Goal: Task Accomplishment & Management: Manage account settings

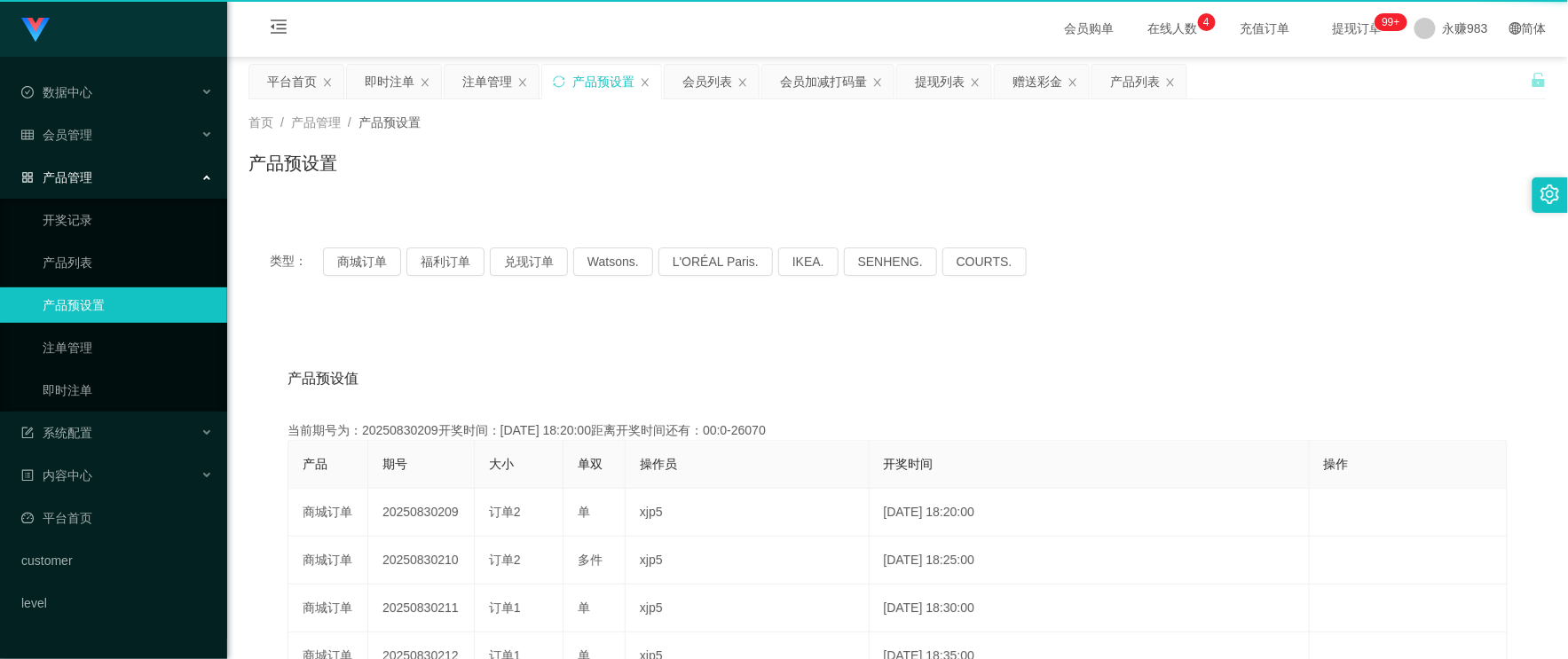
scroll to position [98, 0]
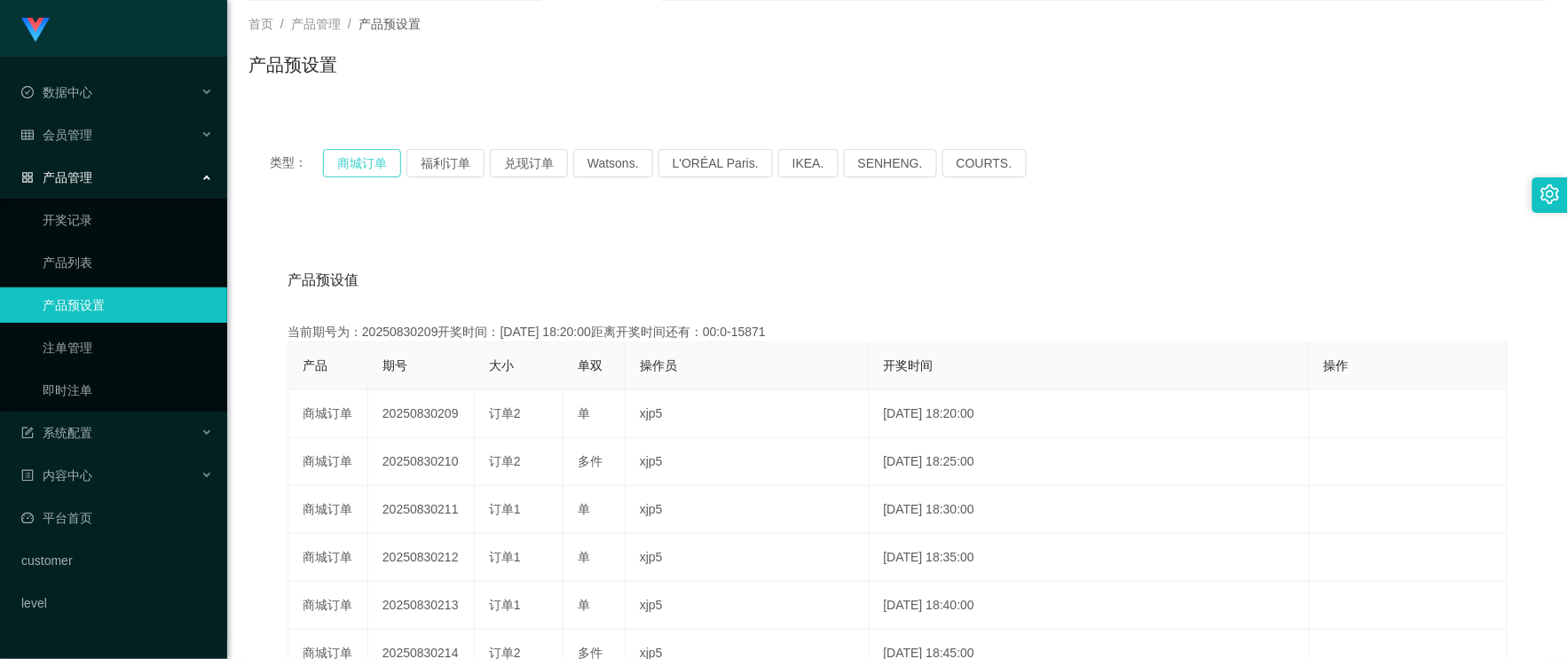
click at [367, 162] on button "商城订单" at bounding box center [361, 163] width 78 height 28
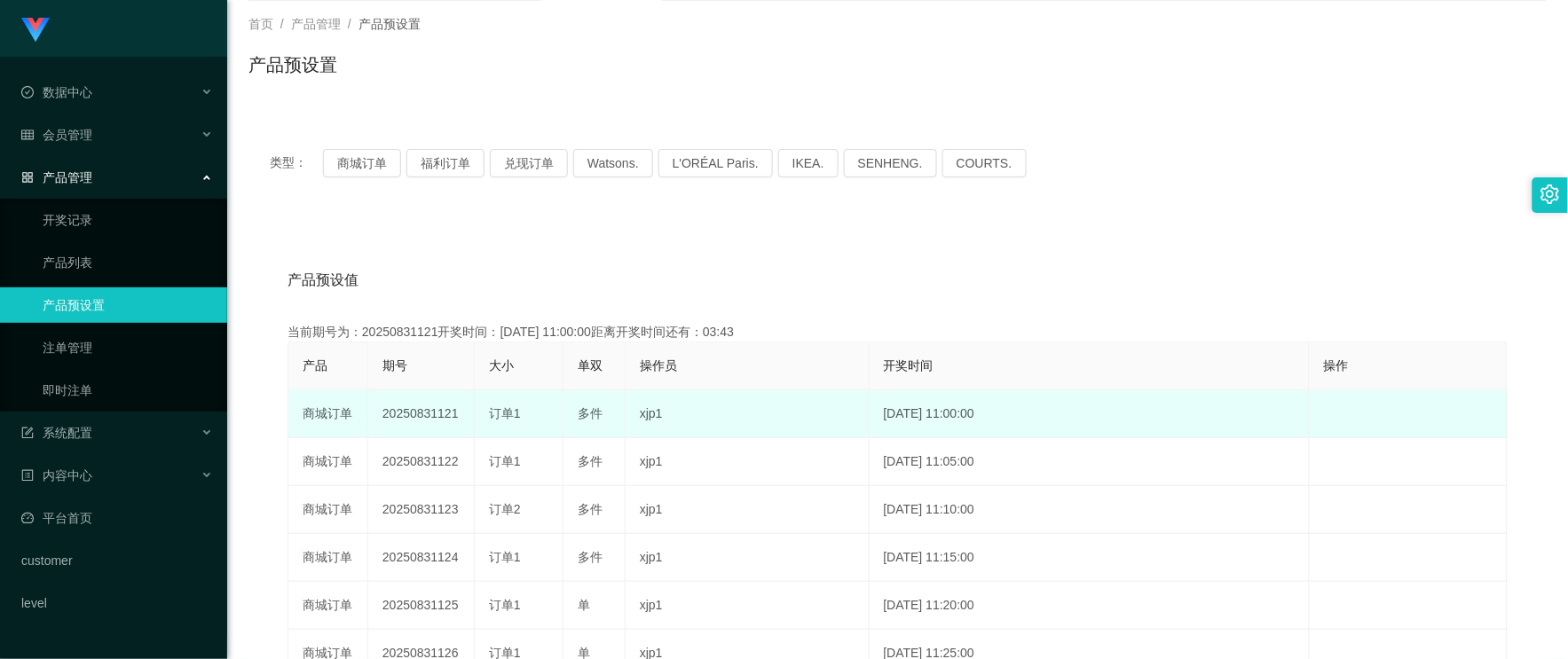
drag, startPoint x: 437, startPoint y: 414, endPoint x: 461, endPoint y: 413, distance: 24.0
click at [461, 413] on td "20250831121" at bounding box center [422, 415] width 107 height 48
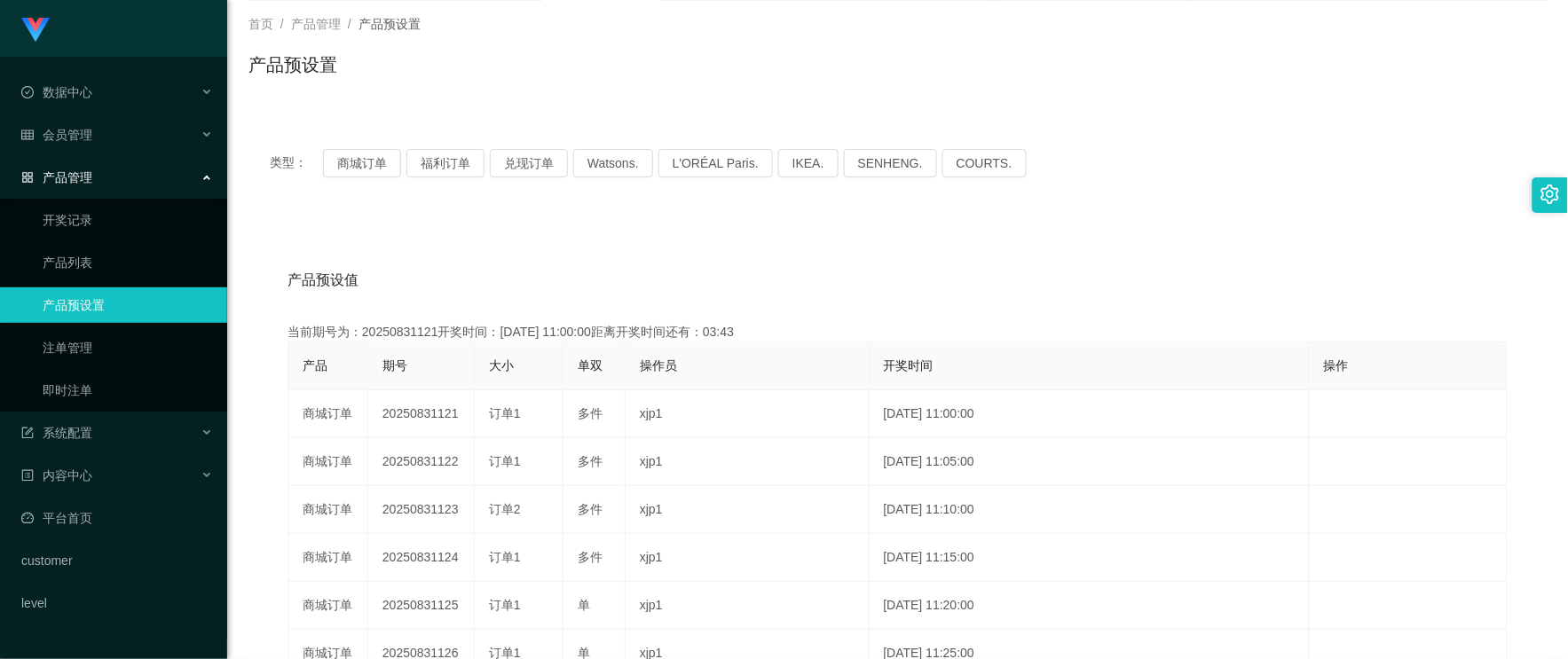
copy td "121"
click at [368, 155] on button "商城订单" at bounding box center [361, 163] width 78 height 28
click at [483, 320] on div "产品预设值 添加期号 当前期号为：20250831121开奖时间：[DATE] 11:00:00距离开奖时间还有：01:54 产品 期号 大小 单双 操作员 …" at bounding box center [897, 591] width 1256 height 671
click at [120, 385] on link "即时注单" at bounding box center [127, 390] width 170 height 36
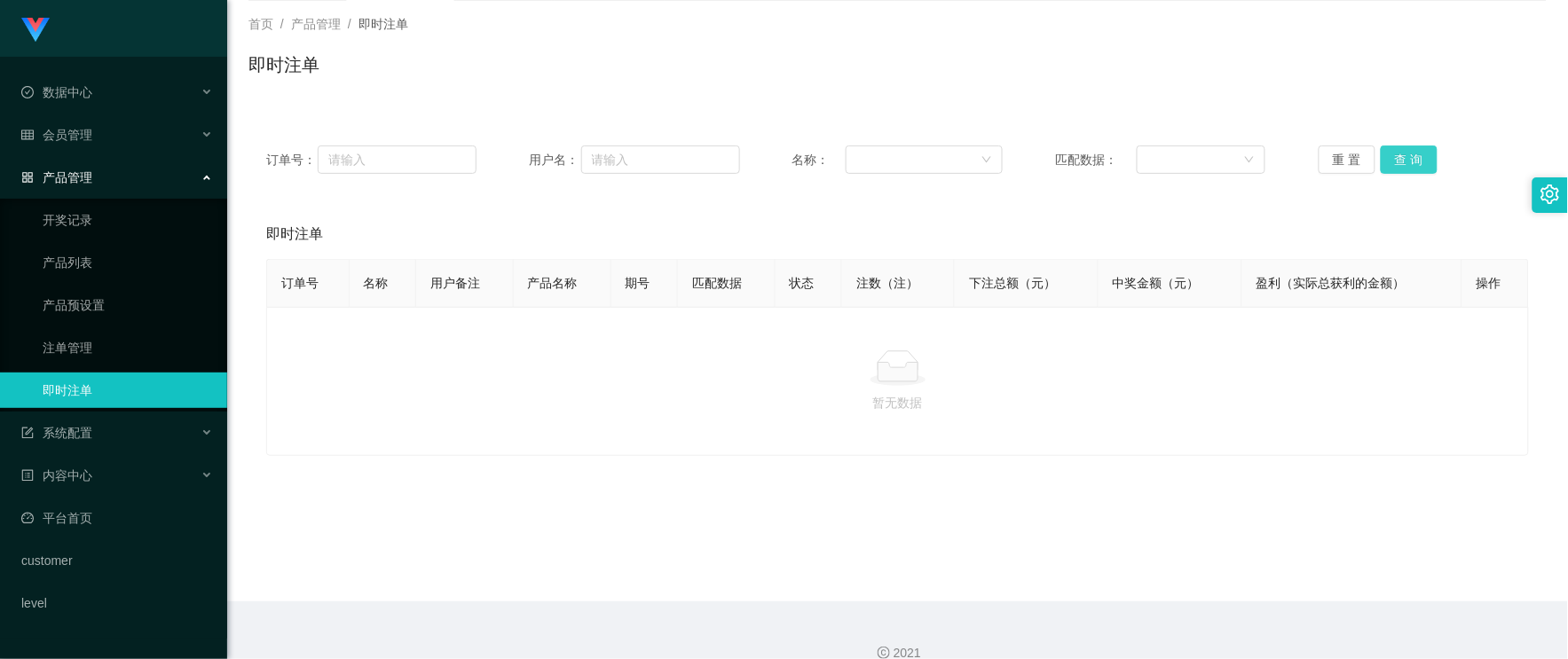
click at [1389, 155] on button "查 询" at bounding box center [1409, 159] width 57 height 28
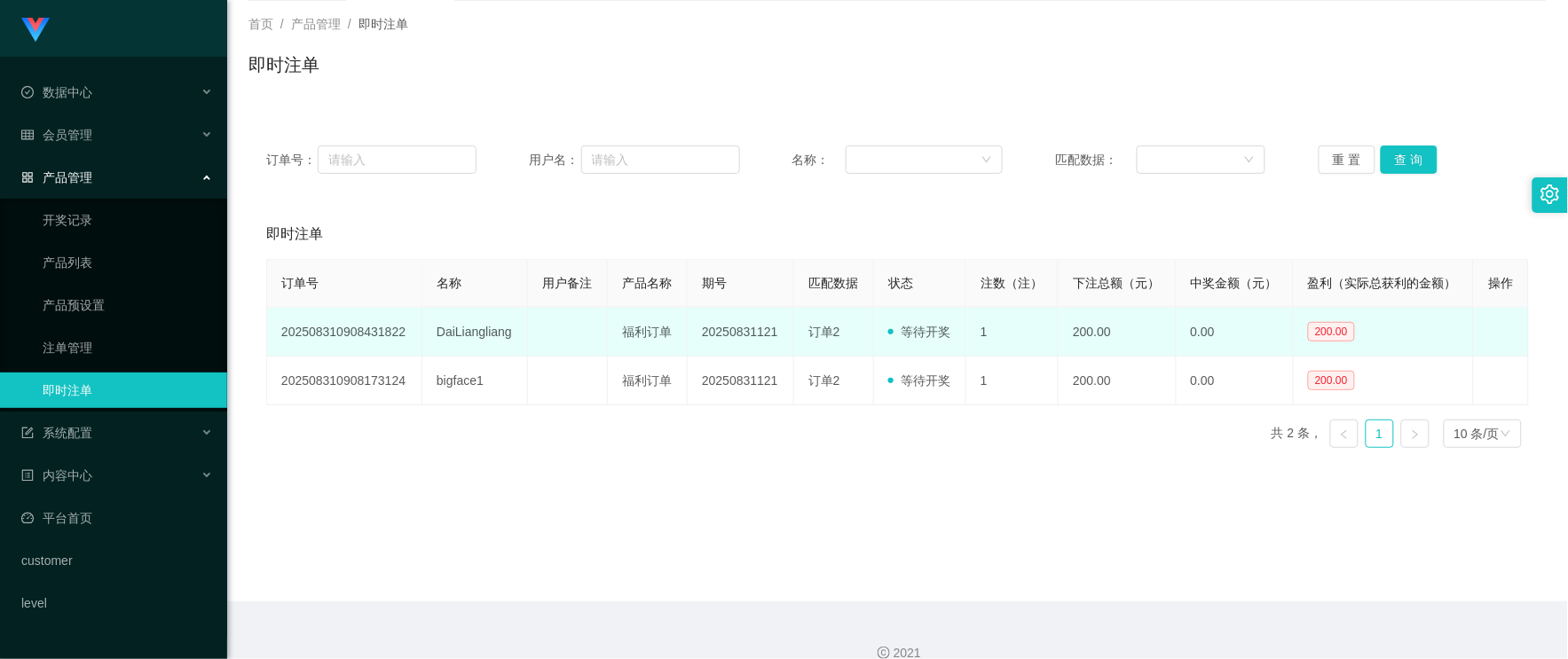
click at [462, 332] on td "DaiLiangliang" at bounding box center [474, 332] width 106 height 49
copy td "DaiLiangliang"
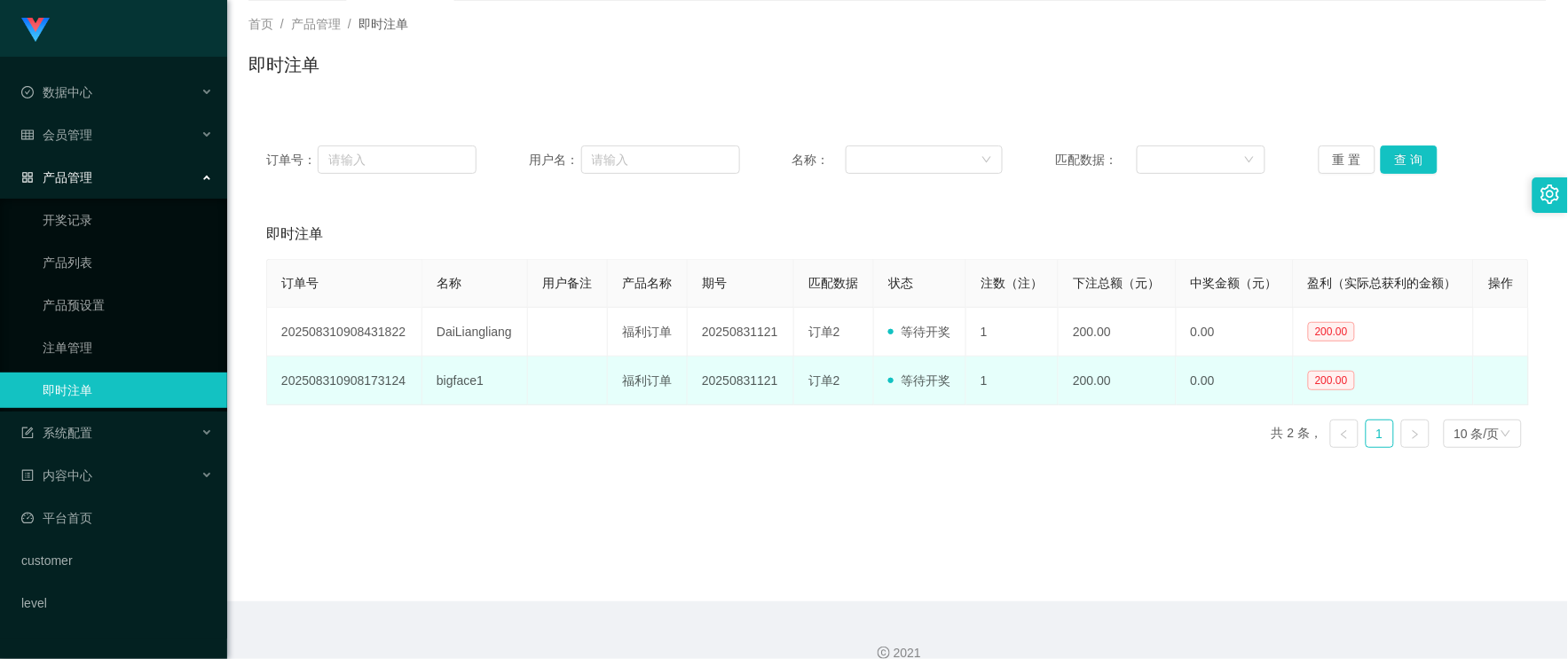
click at [456, 377] on td "bigface1" at bounding box center [474, 381] width 106 height 49
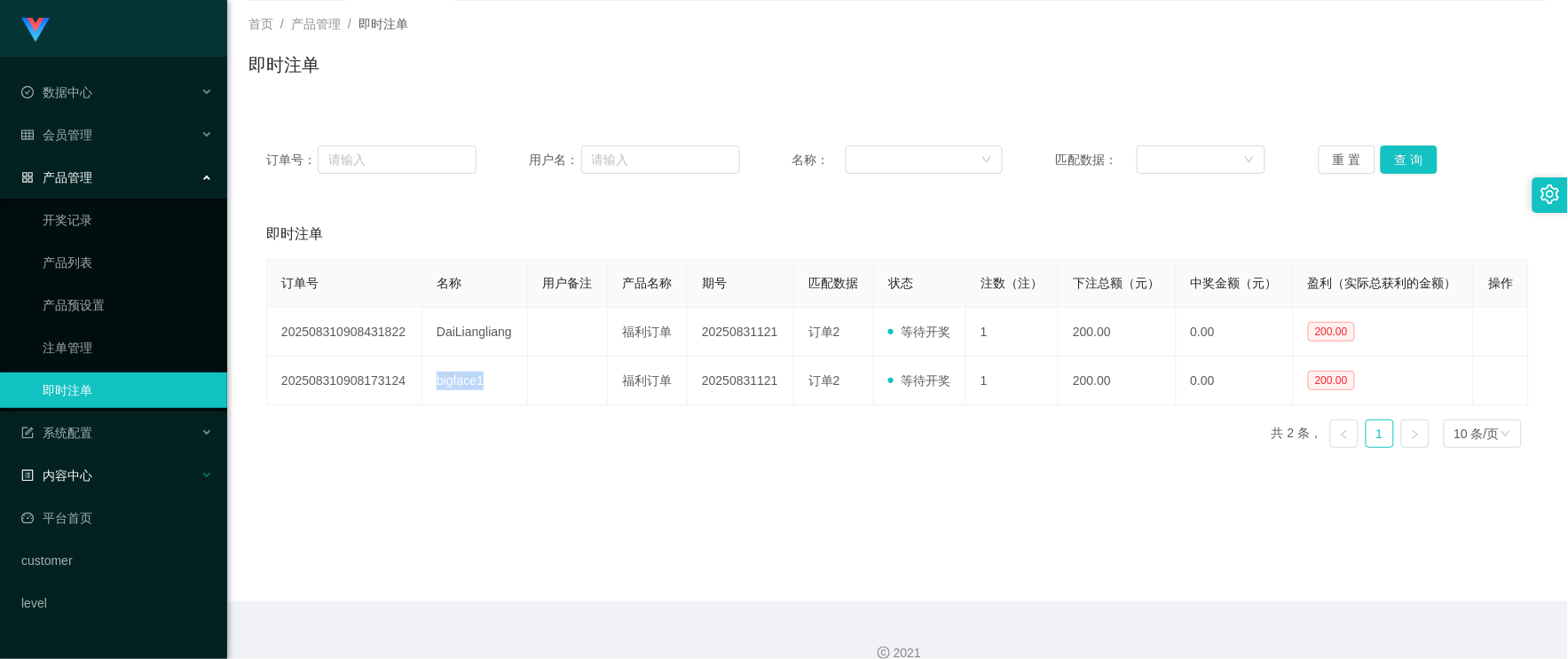
copy td "bigface1"
click at [1415, 166] on button "查 询" at bounding box center [1409, 159] width 57 height 28
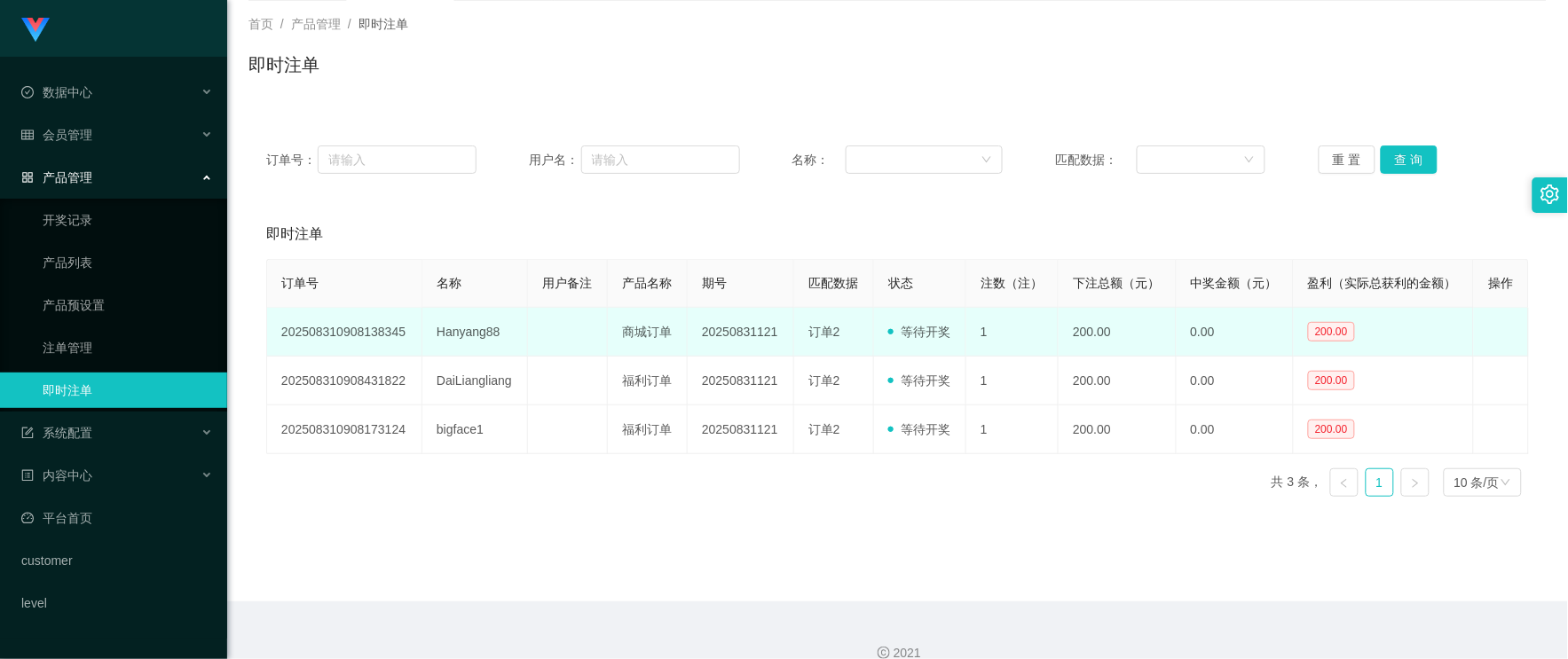
click at [458, 329] on td "Hanyang88" at bounding box center [474, 332] width 106 height 49
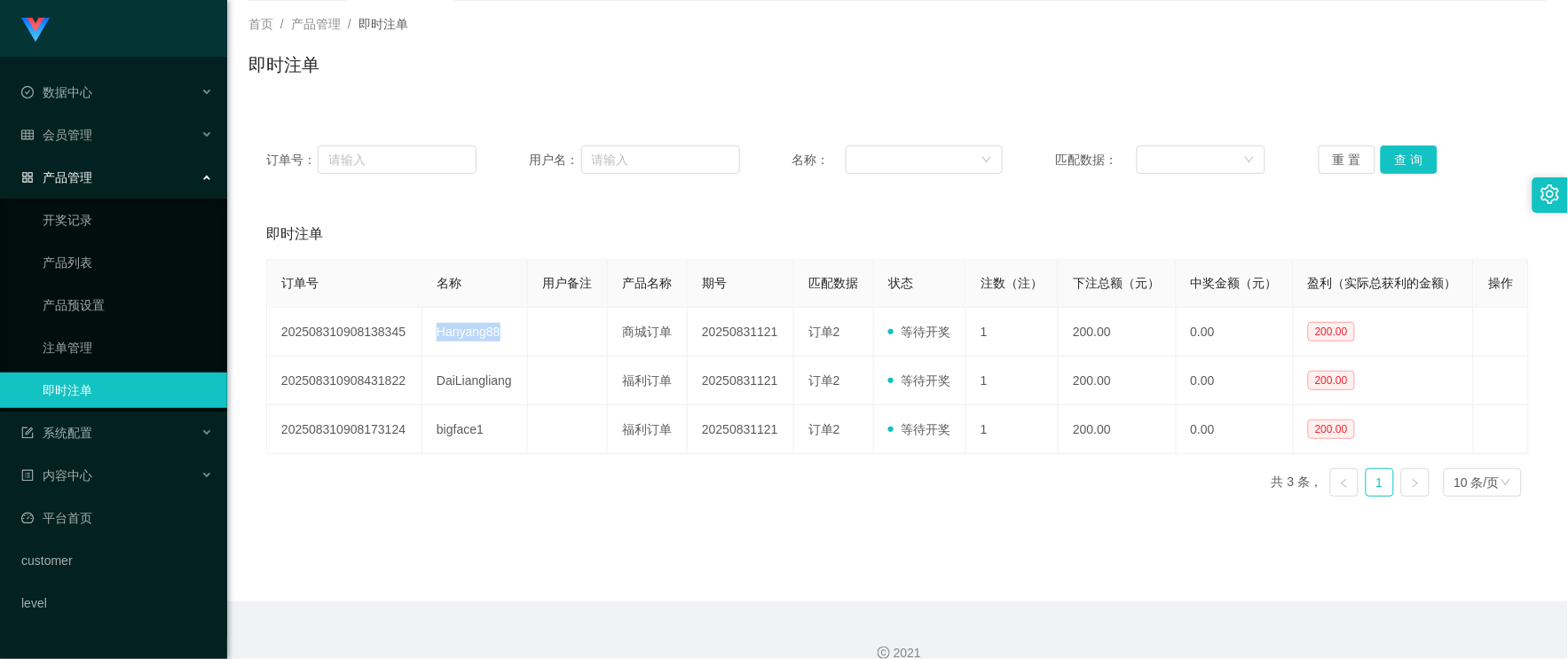
copy td "Hanyang88"
click at [1397, 151] on button "查 询" at bounding box center [1409, 159] width 57 height 28
click at [1403, 152] on button "查 询" at bounding box center [1409, 159] width 57 height 28
click at [74, 128] on span "会员管理" at bounding box center [56, 134] width 71 height 14
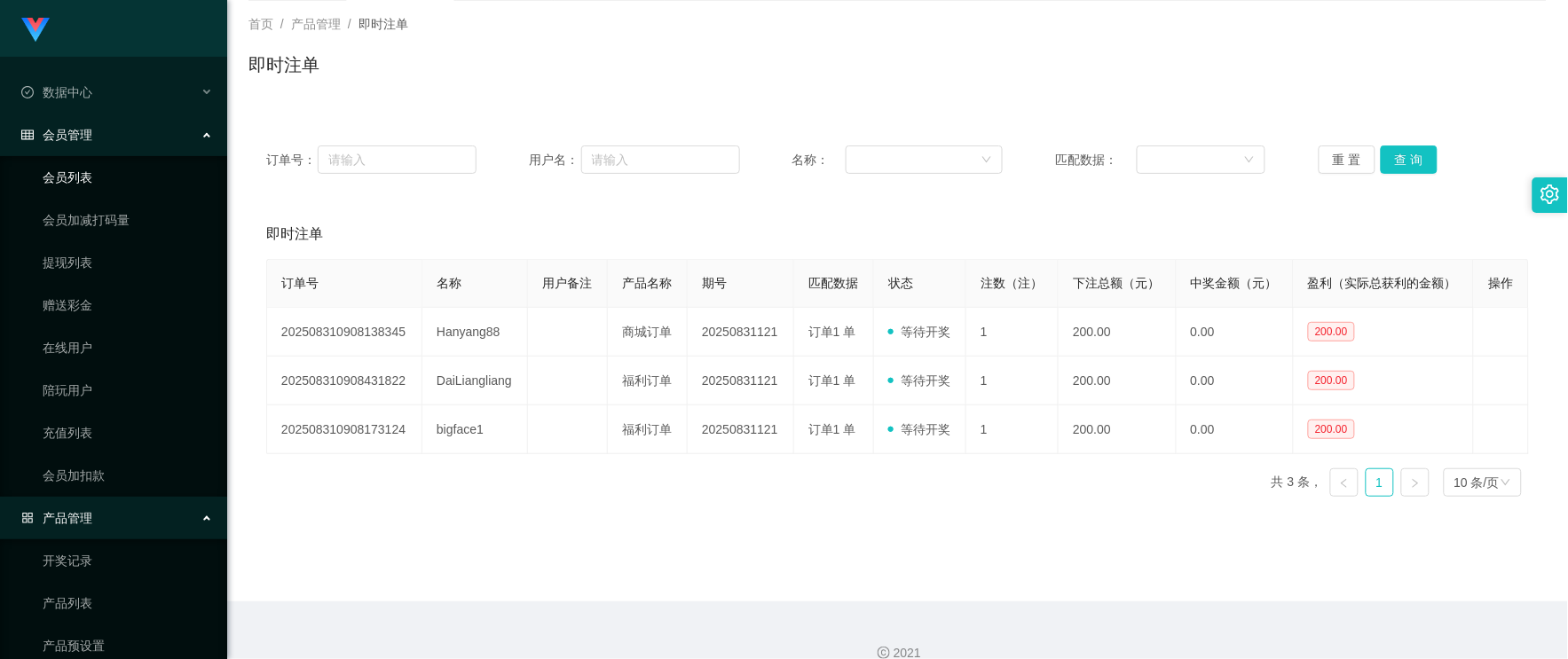
click at [93, 187] on link "会员列表" at bounding box center [127, 177] width 170 height 36
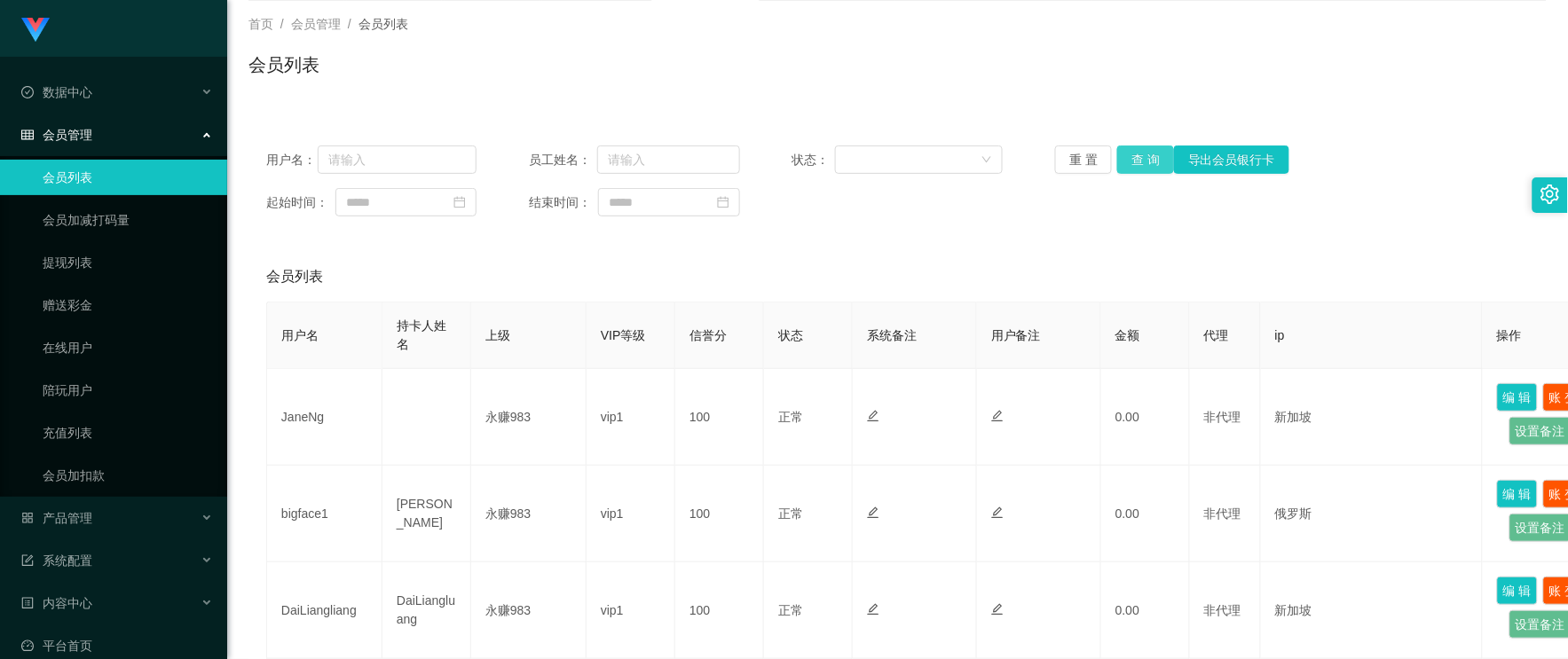
click at [1152, 156] on button "查 询" at bounding box center [1145, 159] width 57 height 28
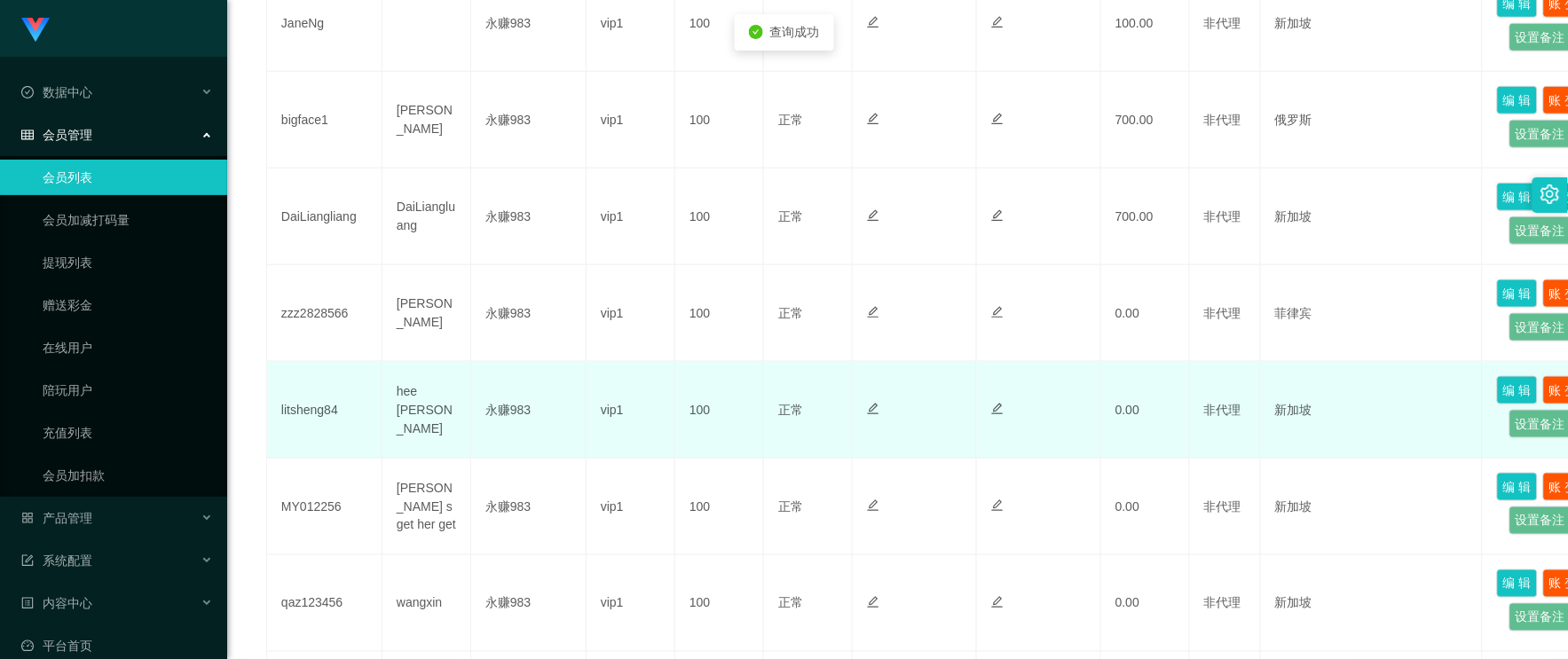
scroll to position [788, 0]
